Goal: Transaction & Acquisition: Book appointment/travel/reservation

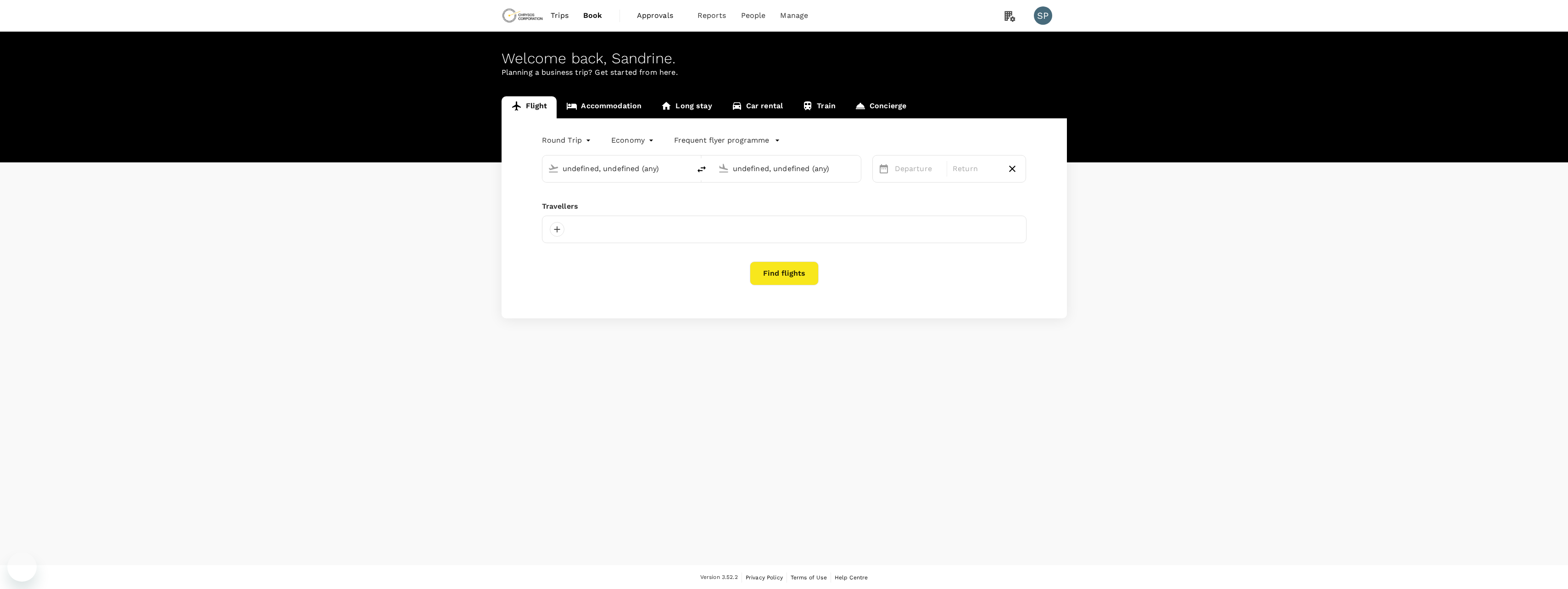
type input "[GEOGRAPHIC_DATA], [GEOGRAPHIC_DATA] (any)"
click at [613, 110] on link "Accommodation" at bounding box center [603, 107] width 94 height 22
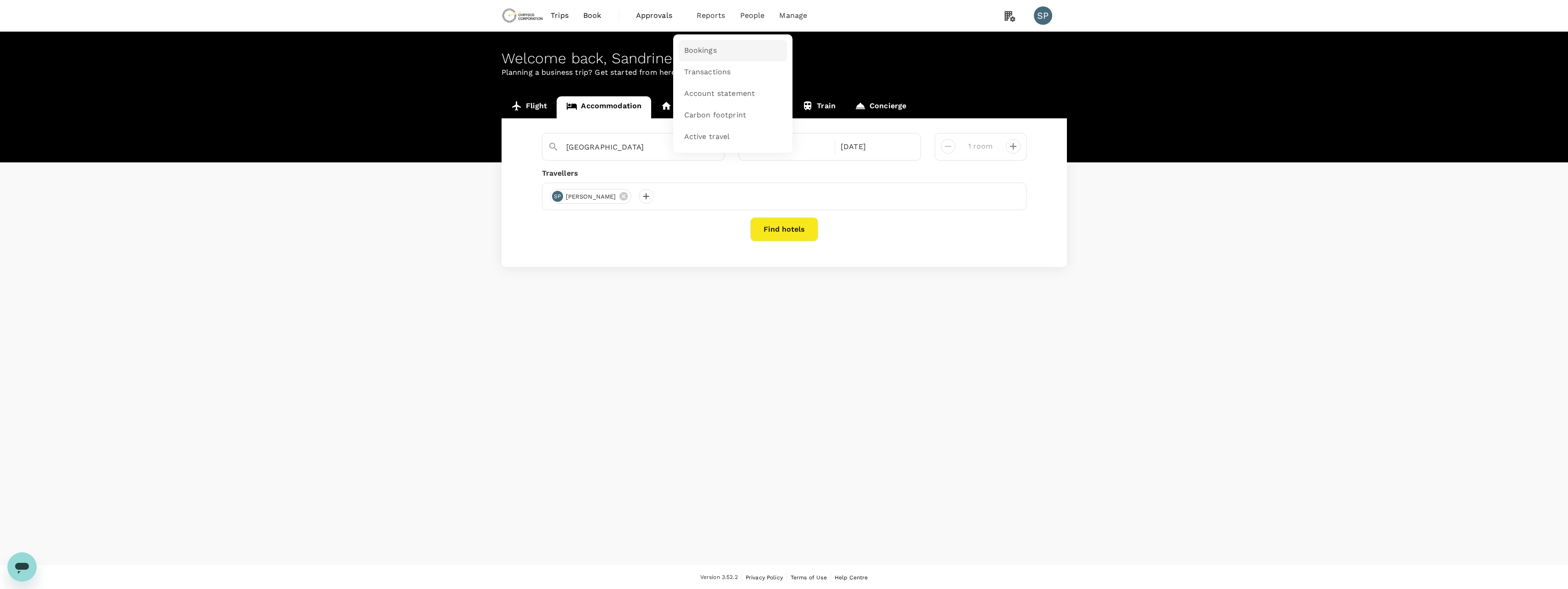
click at [699, 53] on span "Bookings" at bounding box center [701, 51] width 33 height 10
